Goal: Information Seeking & Learning: Learn about a topic

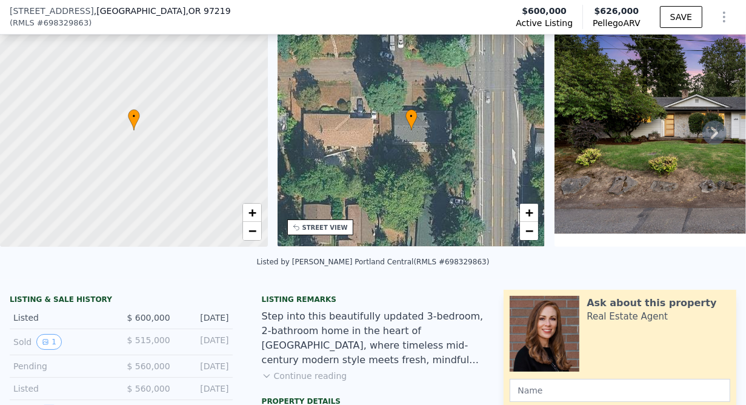
scroll to position [50, 0]
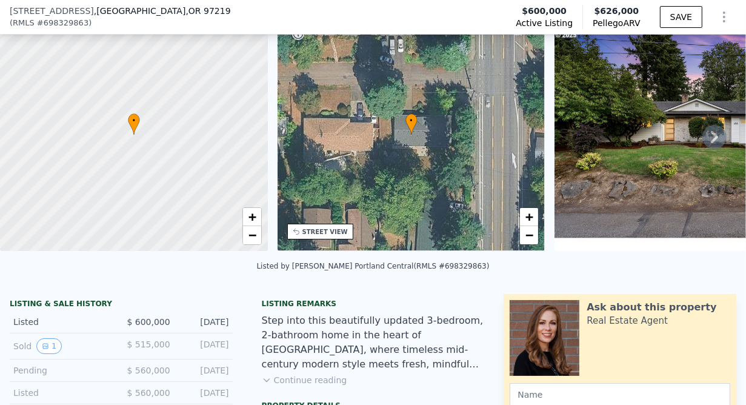
click at [24, 165] on div at bounding box center [133, 134] width 321 height 279
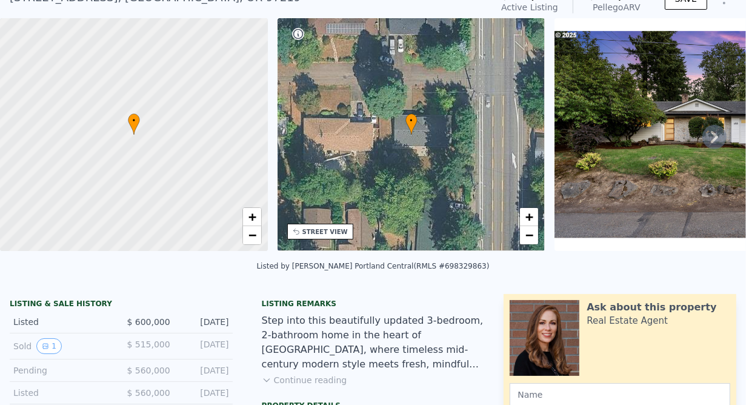
click at [45, 161] on div at bounding box center [133, 134] width 321 height 279
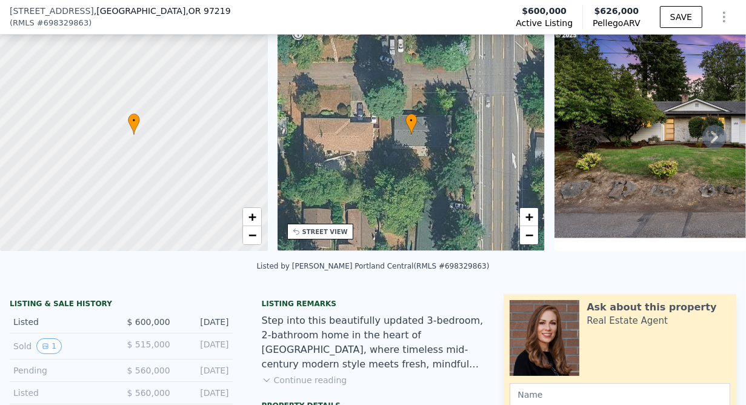
click at [717, 48] on img at bounding box center [709, 134] width 310 height 233
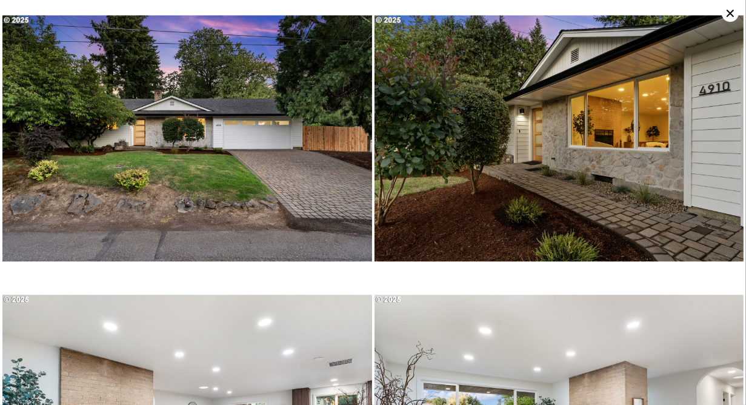
scroll to position [0, 0]
click at [730, 14] on icon at bounding box center [729, 13] width 7 height 7
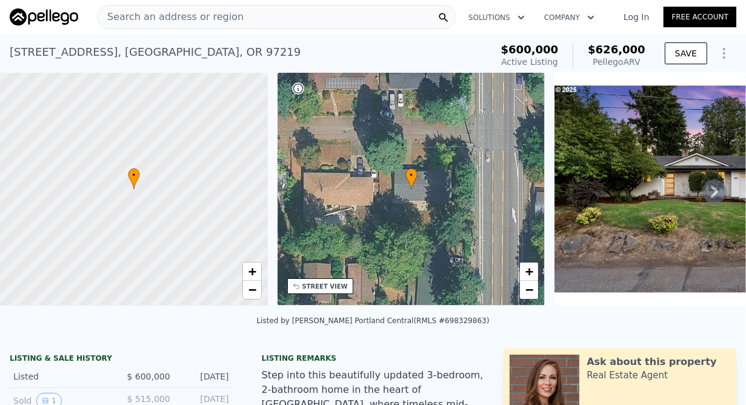
click at [711, 193] on icon at bounding box center [714, 191] width 7 height 12
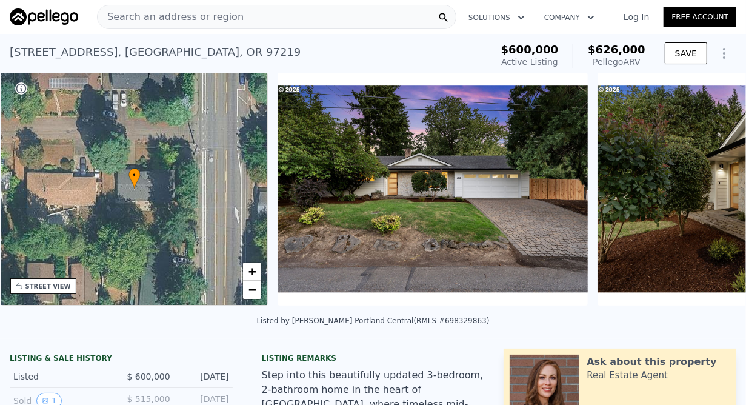
scroll to position [0, 282]
click at [708, 194] on icon at bounding box center [714, 191] width 24 height 24
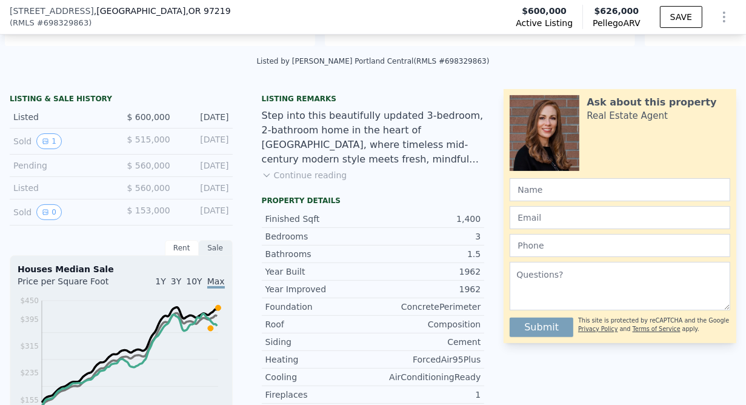
scroll to position [256, 0]
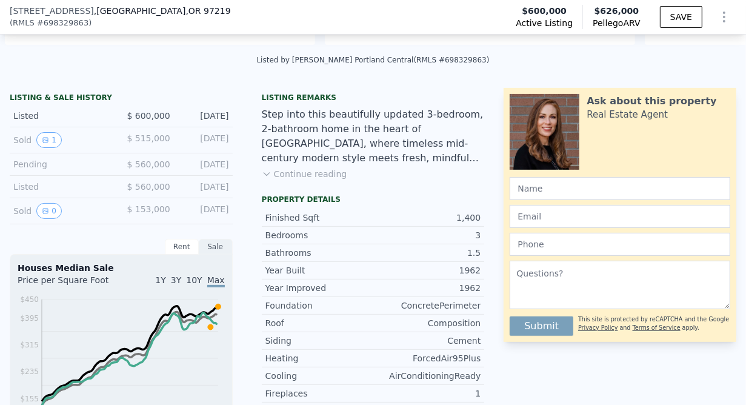
click at [23, 148] on div "Sold 1" at bounding box center [62, 140] width 98 height 16
click at [44, 144] on icon "View historical data" at bounding box center [45, 139] width 7 height 7
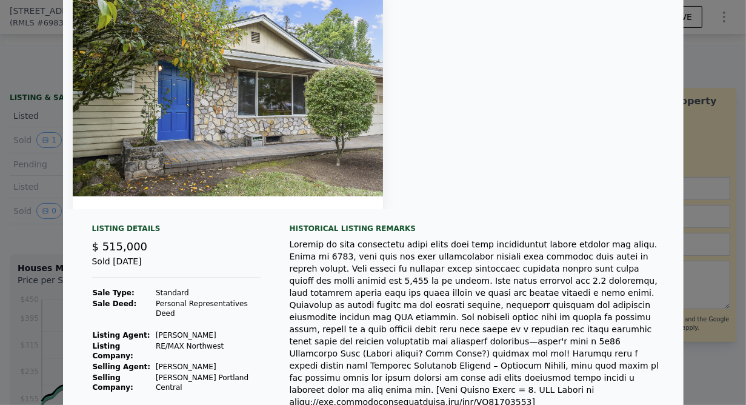
scroll to position [0, 0]
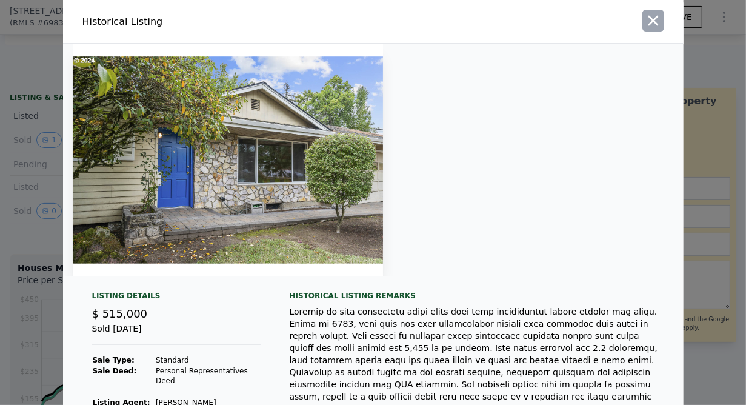
click at [650, 22] on icon "button" at bounding box center [653, 21] width 10 height 10
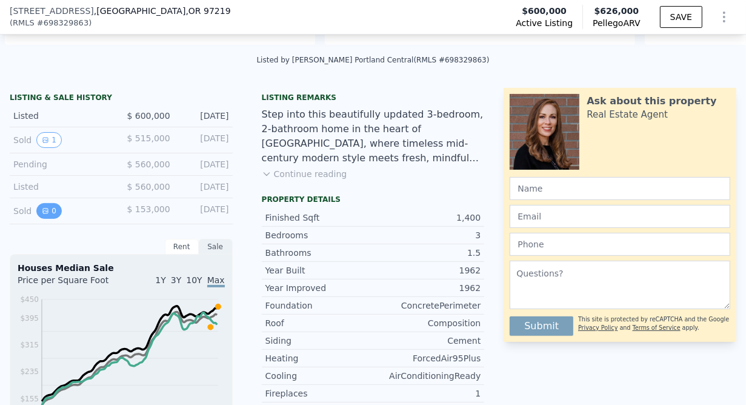
click at [44, 214] on icon "View historical data" at bounding box center [45, 210] width 7 height 7
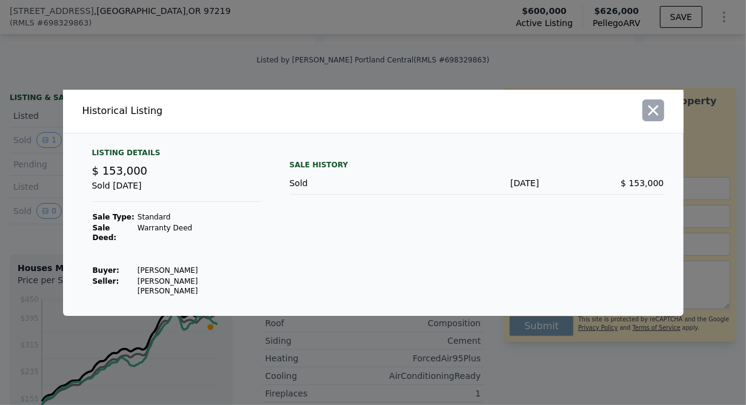
click at [658, 115] on icon "button" at bounding box center [653, 110] width 17 height 17
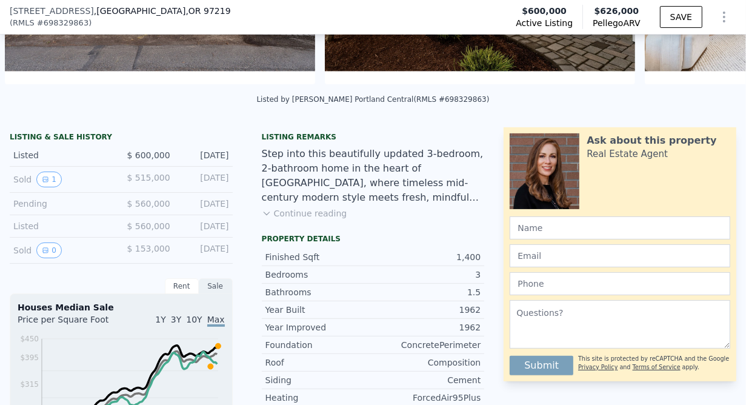
scroll to position [212, 0]
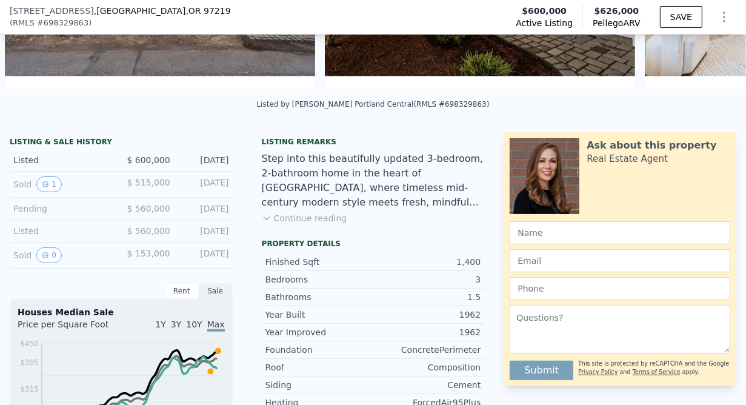
click at [161, 187] on span "$ 515,000" at bounding box center [148, 183] width 43 height 10
click at [196, 192] on div "[DATE]" at bounding box center [204, 184] width 49 height 16
click at [17, 191] on div "Sold 1" at bounding box center [62, 184] width 98 height 16
click at [52, 192] on button "1" at bounding box center [48, 184] width 25 height 16
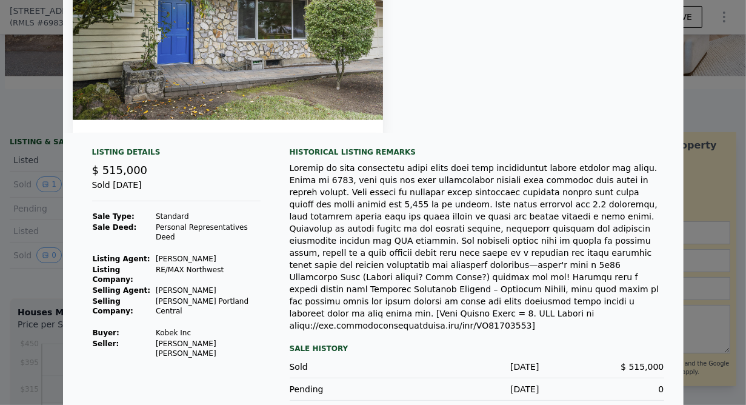
scroll to position [0, 0]
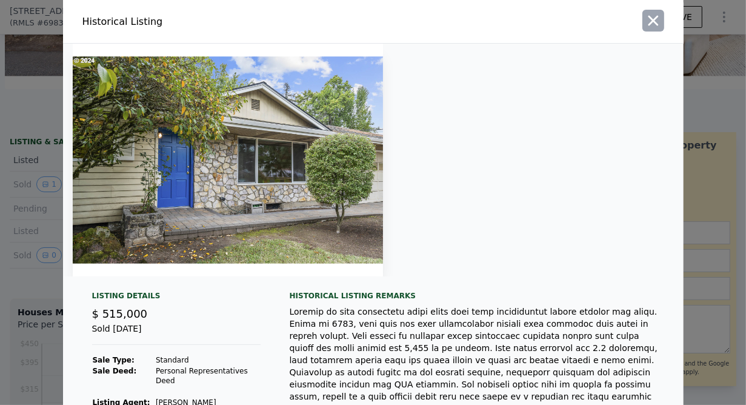
click at [645, 22] on icon "button" at bounding box center [653, 20] width 17 height 17
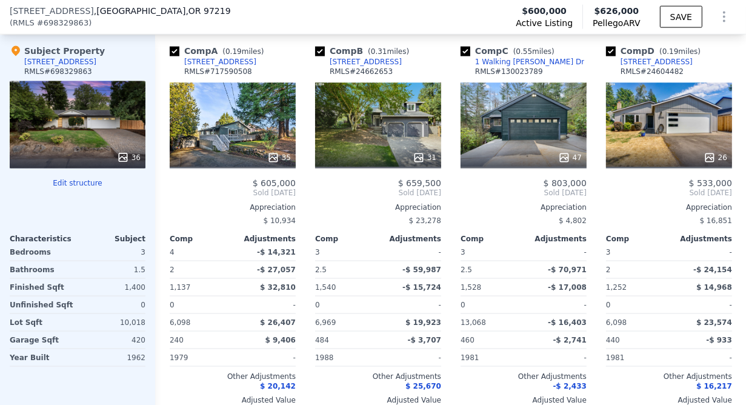
scroll to position [1476, 0]
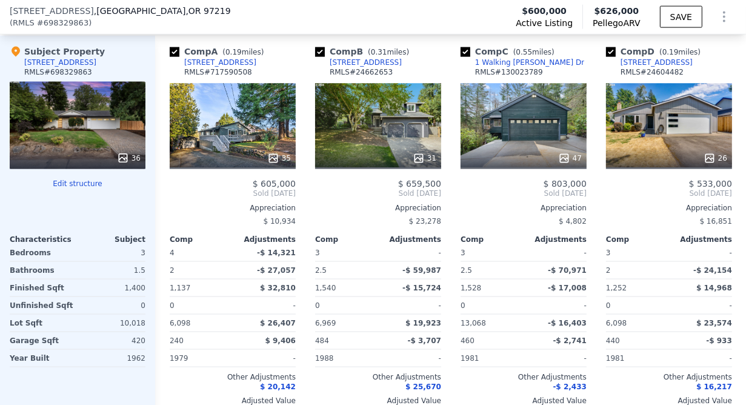
click at [126, 162] on icon at bounding box center [123, 158] width 8 height 8
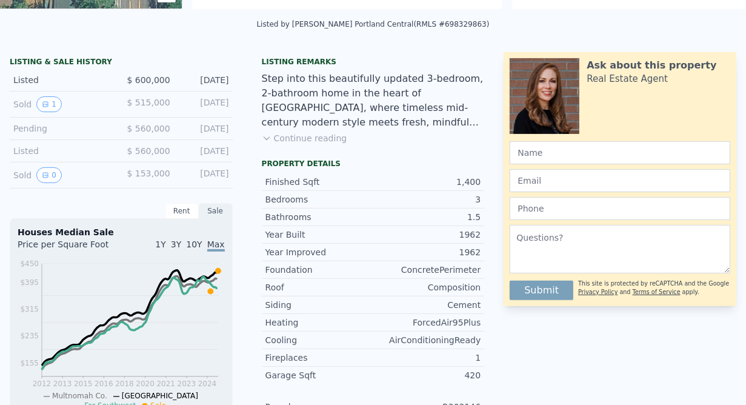
scroll to position [0, 554]
